Goal: Navigation & Orientation: Understand site structure

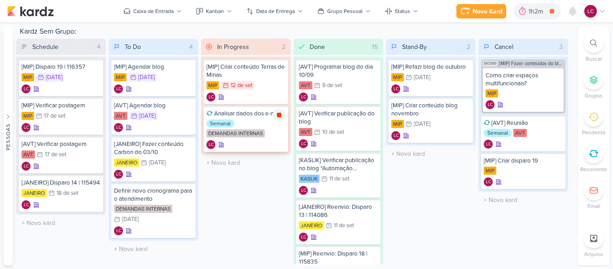
click at [280, 114] on icon at bounding box center [279, 115] width 4 height 4
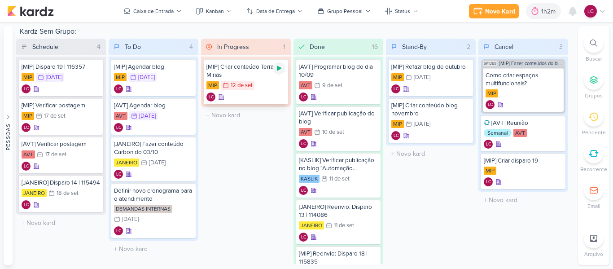
click at [277, 69] on icon at bounding box center [279, 68] width 4 height 5
